Goal: Check status: Check status

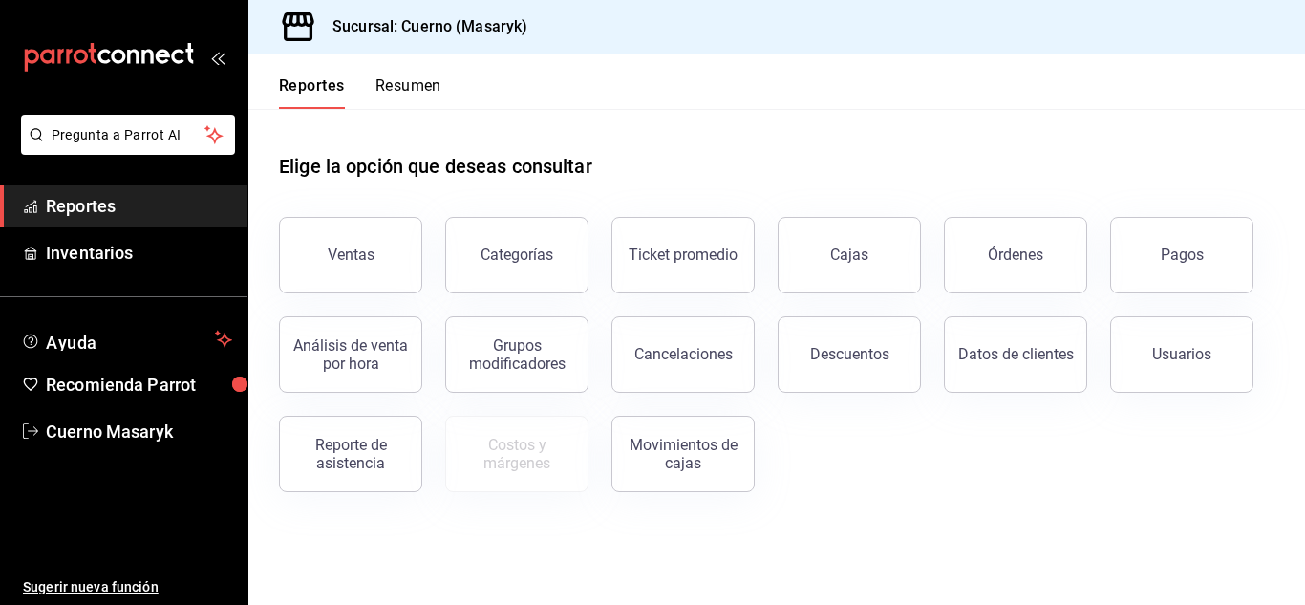
click at [1176, 243] on button "Pagos" at bounding box center [1181, 255] width 143 height 76
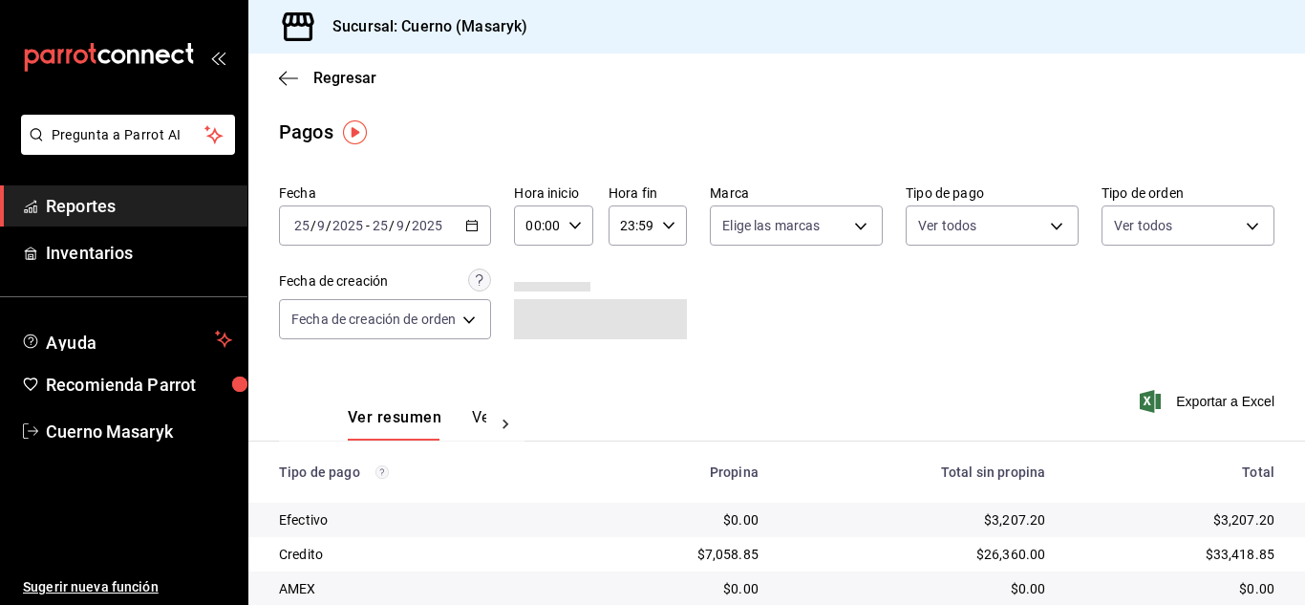
click at [577, 219] on icon "button" at bounding box center [575, 225] width 13 height 13
click at [532, 356] on span "04" at bounding box center [536, 362] width 8 height 15
type input "04:00"
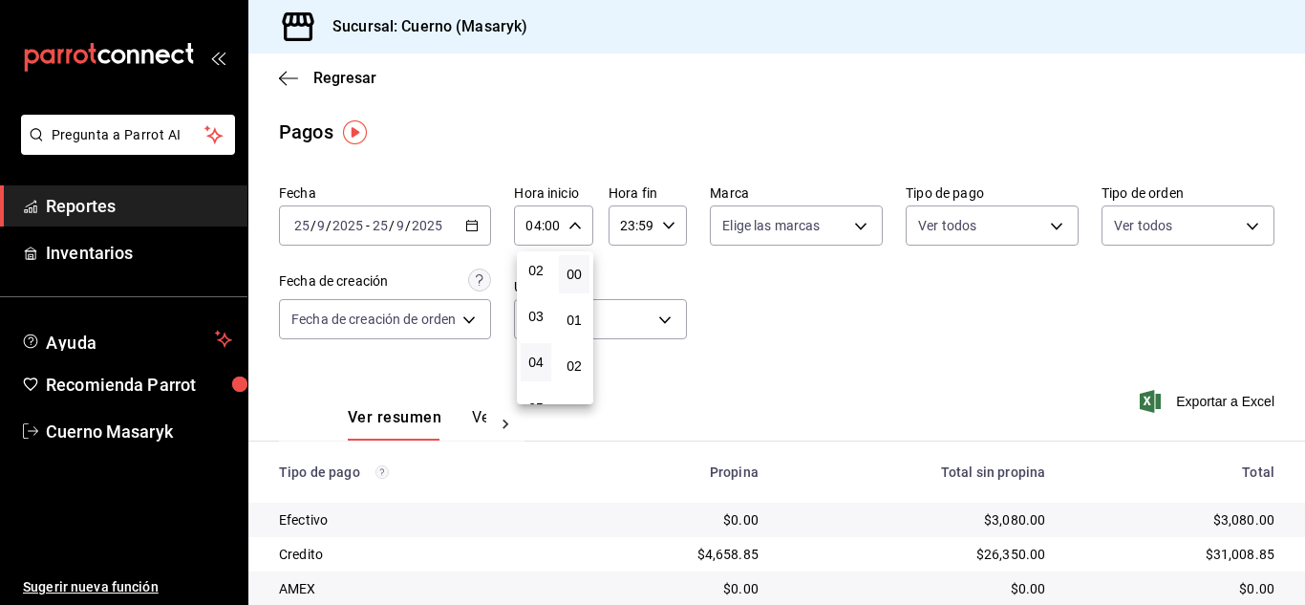
click at [828, 420] on div at bounding box center [652, 302] width 1305 height 605
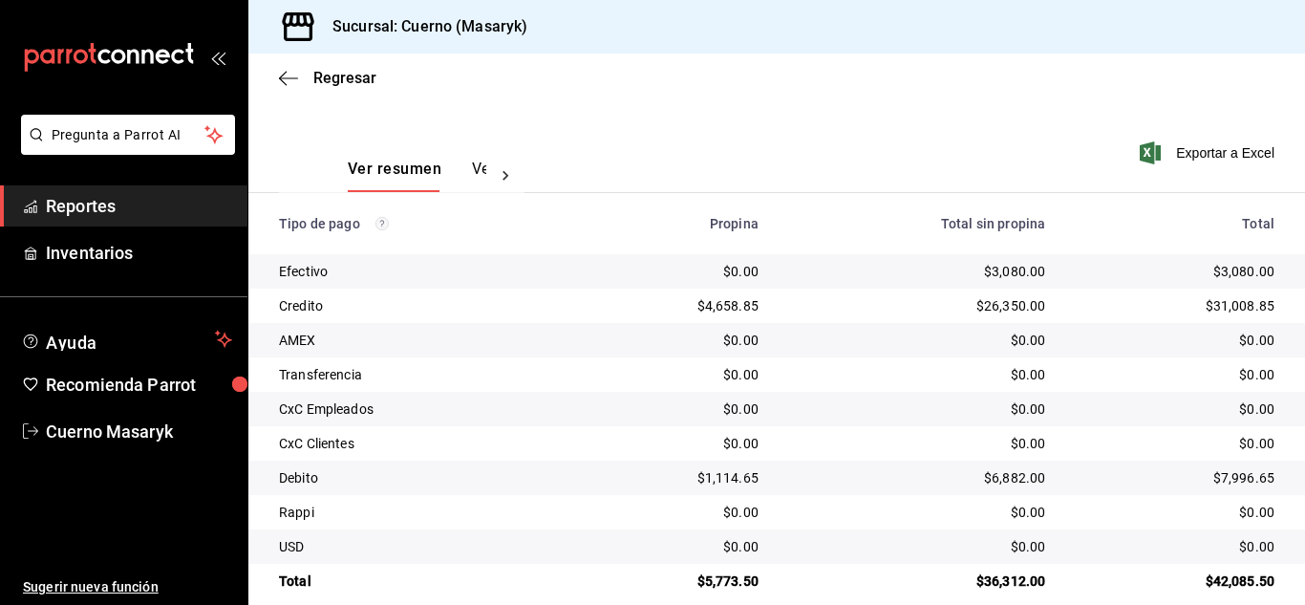
scroll to position [273, 0]
